Goal: Task Accomplishment & Management: Manage account settings

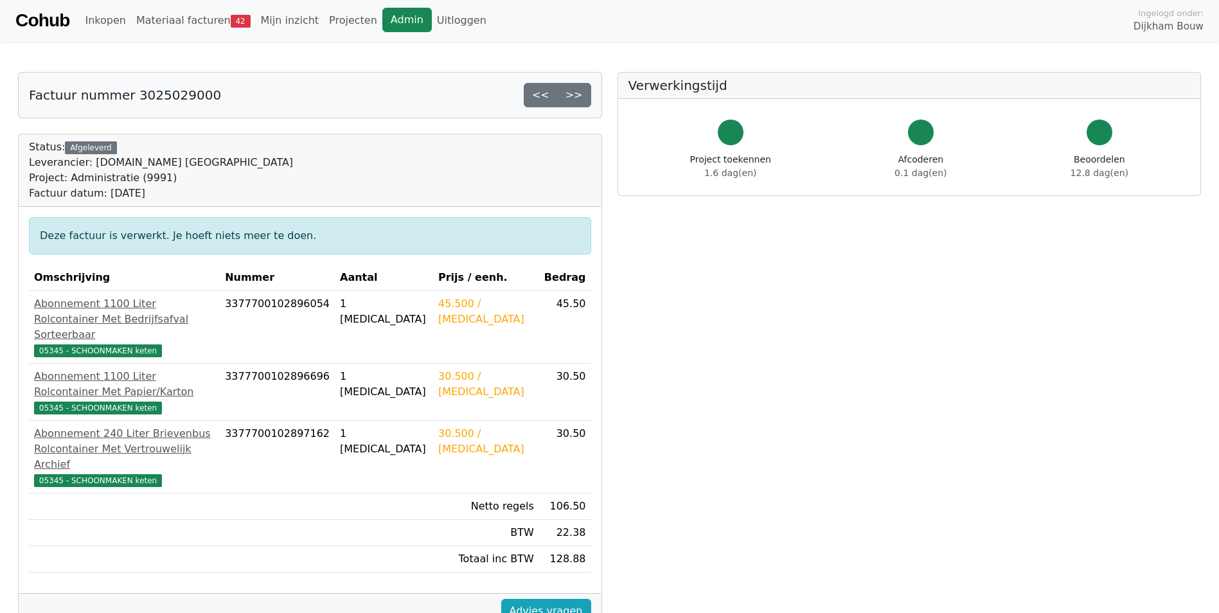
click at [382, 17] on link "Admin" at bounding box center [406, 20] width 49 height 24
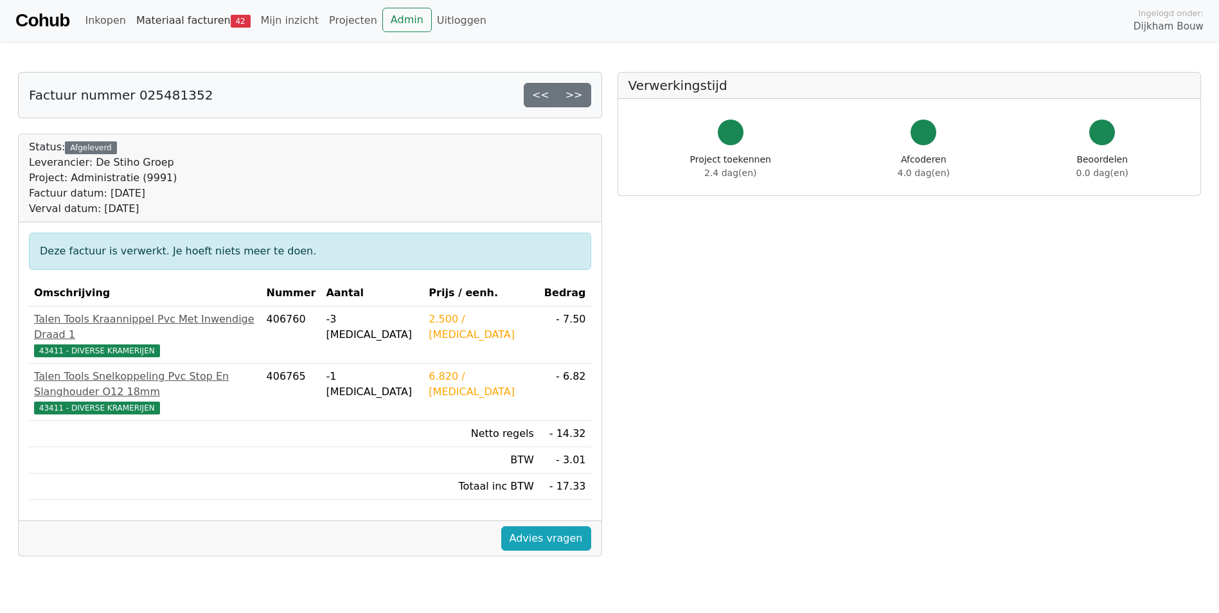
click at [192, 19] on link "Materiaal facturen 42" at bounding box center [193, 21] width 125 height 26
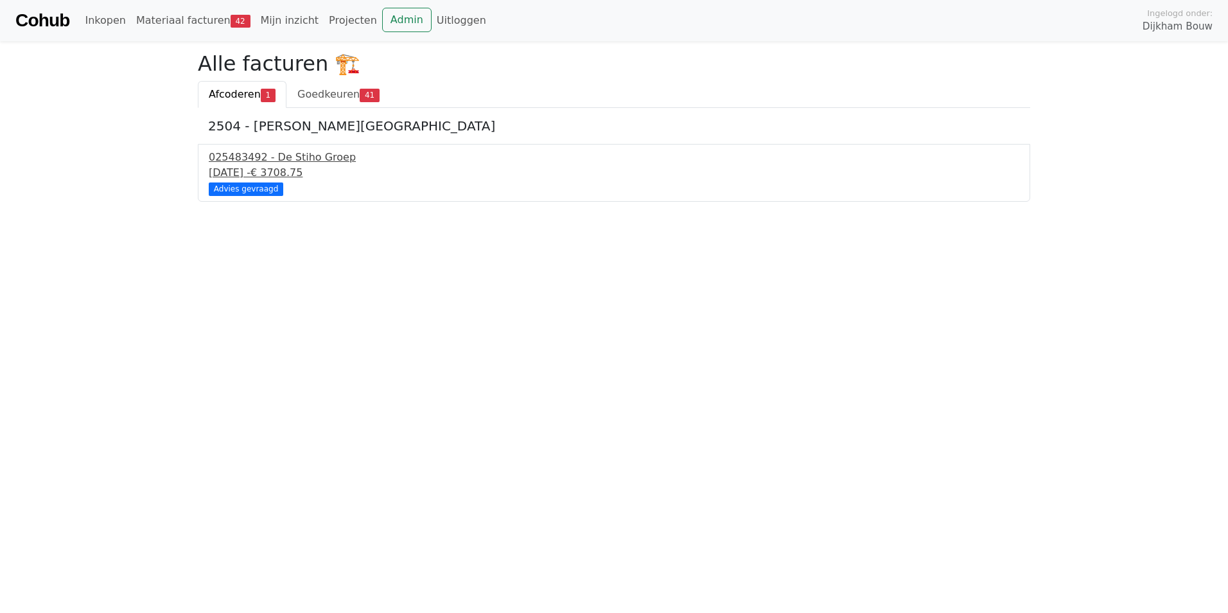
click at [224, 163] on div "025483492 - De Stiho Groep" at bounding box center [614, 157] width 811 height 15
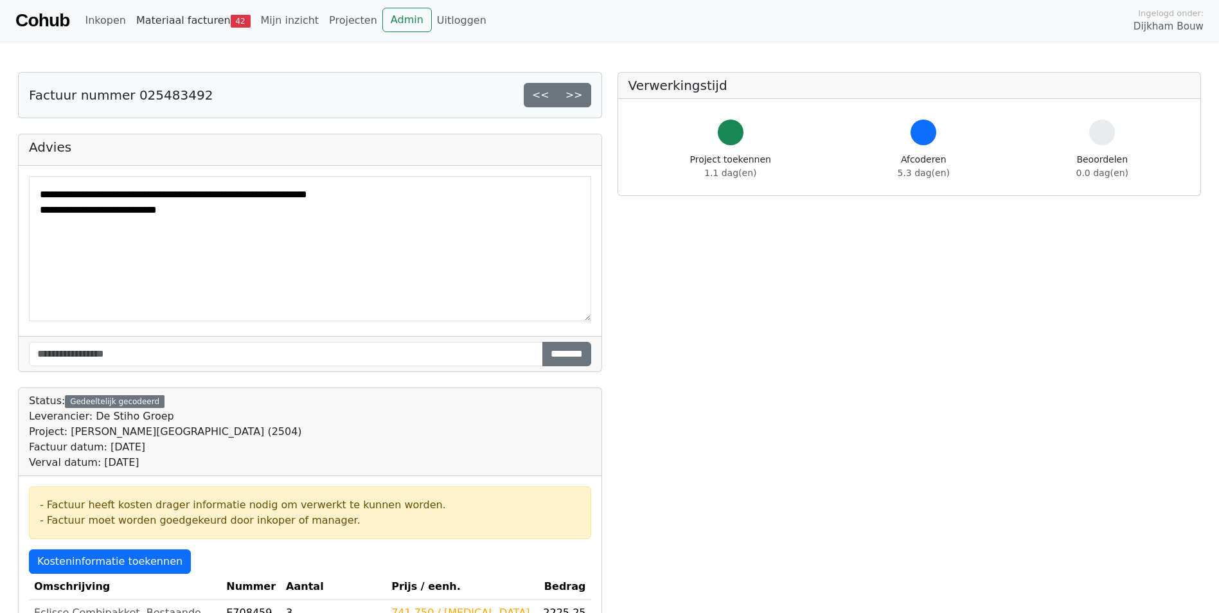
click at [185, 22] on link "Materiaal facturen 42" at bounding box center [193, 21] width 125 height 26
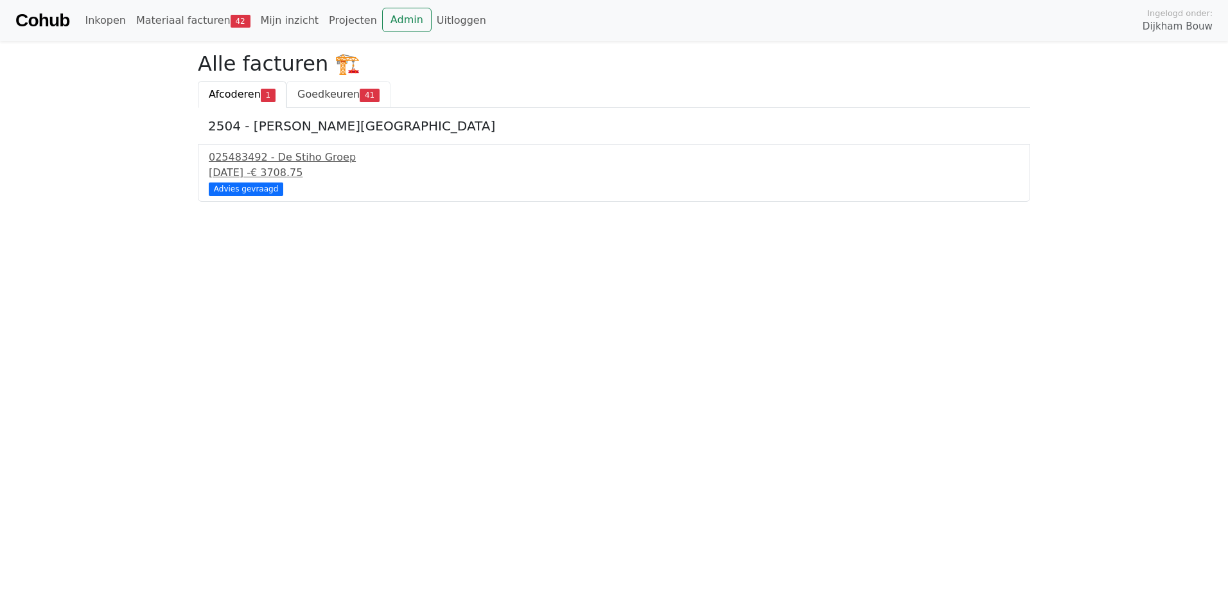
click at [323, 91] on span "Goedkeuren" at bounding box center [328, 94] width 62 height 12
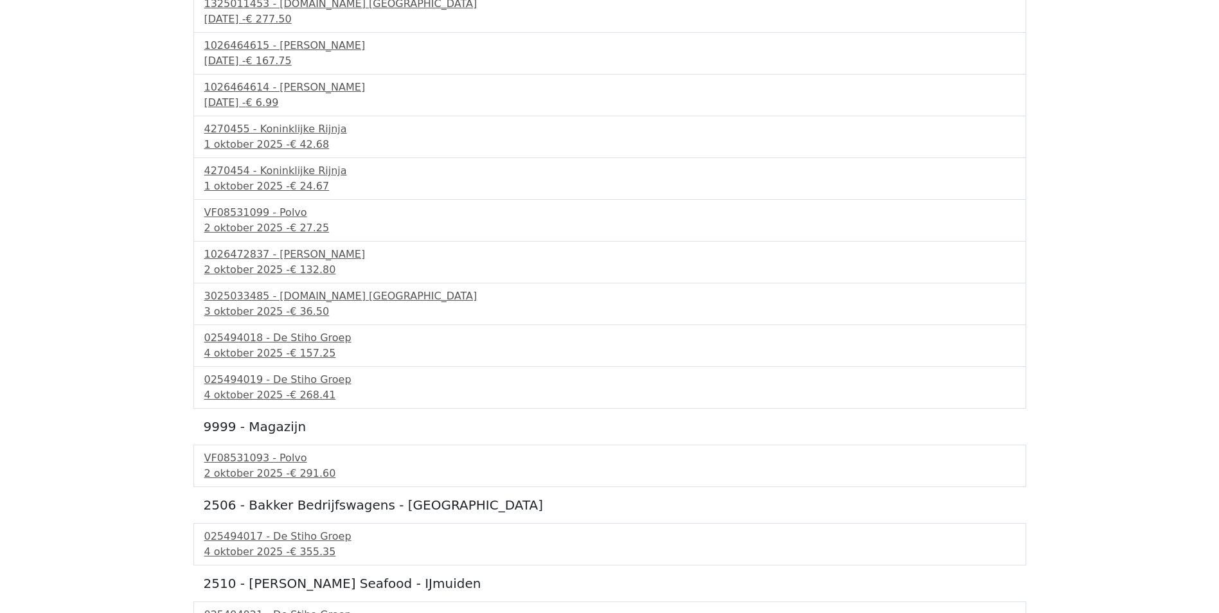
scroll to position [1672, 0]
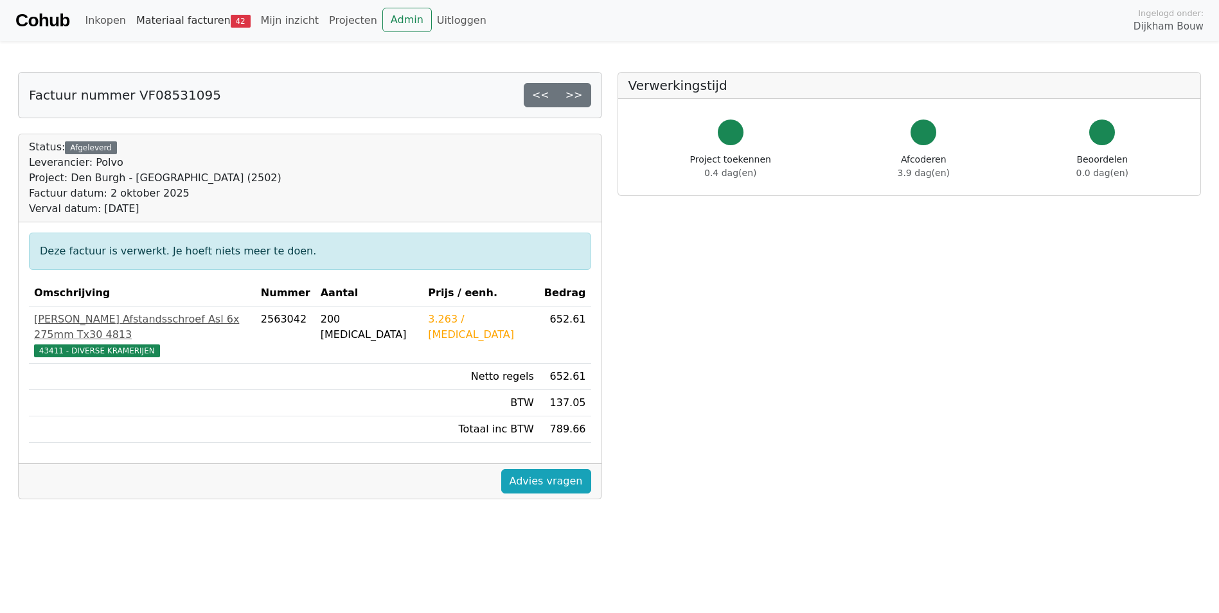
click at [186, 18] on link "Materiaal facturen 42" at bounding box center [193, 21] width 125 height 26
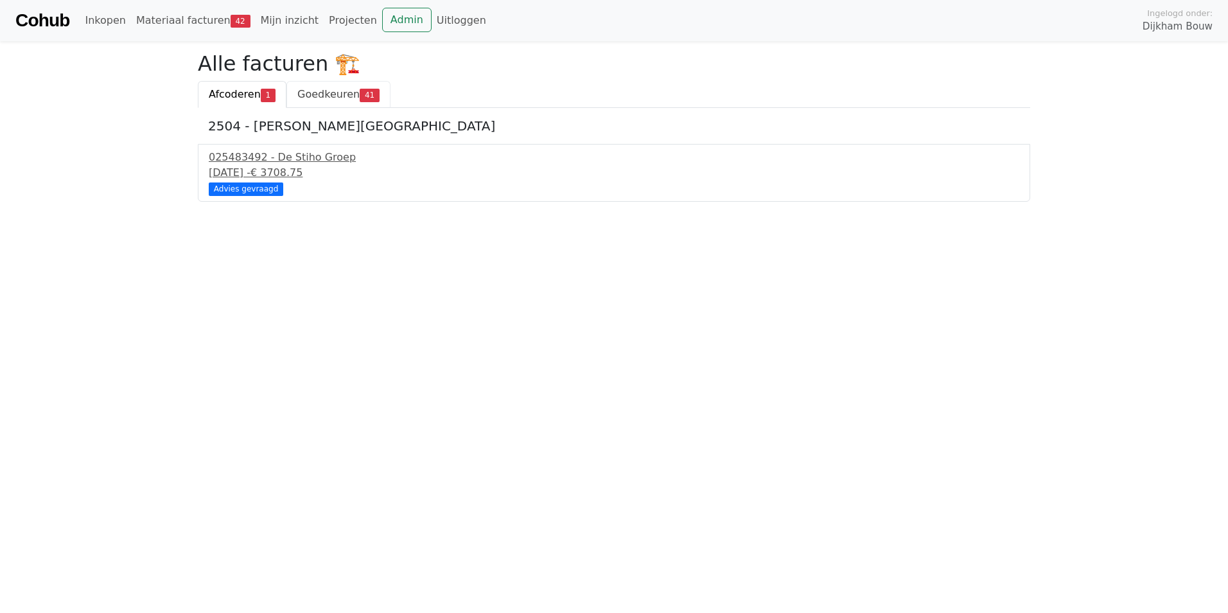
click at [314, 98] on span "Goedkeuren" at bounding box center [328, 94] width 62 height 12
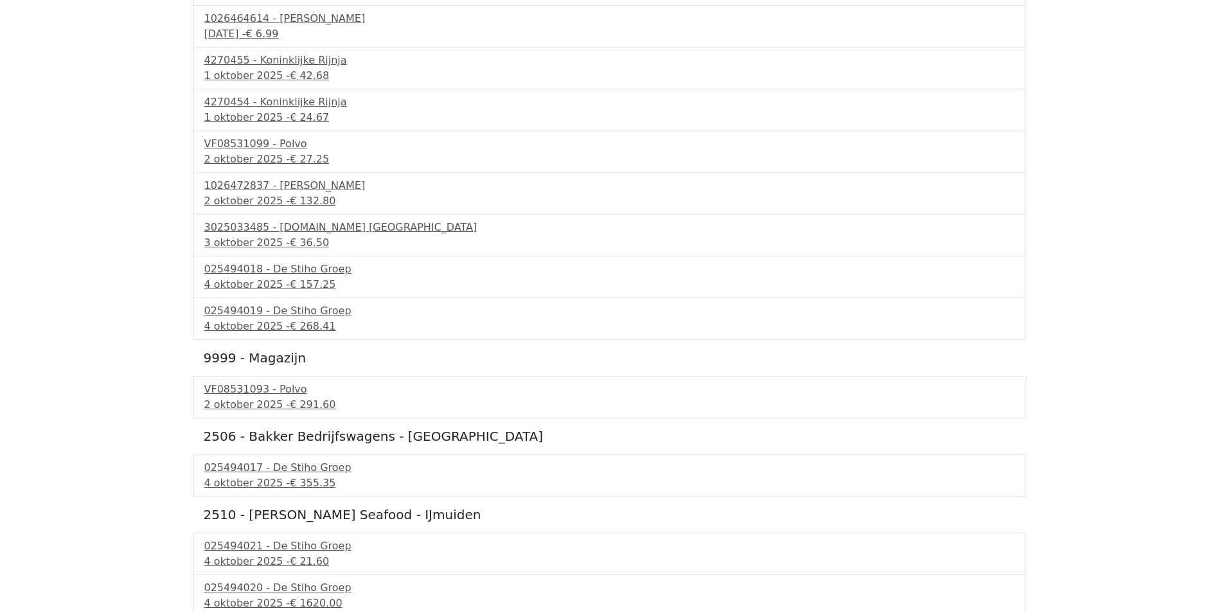
scroll to position [1672, 0]
